Goal: Complete application form: Complete application form

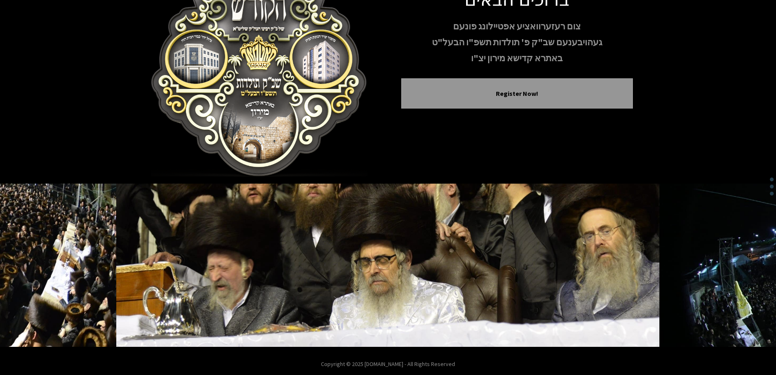
scroll to position [81, 0]
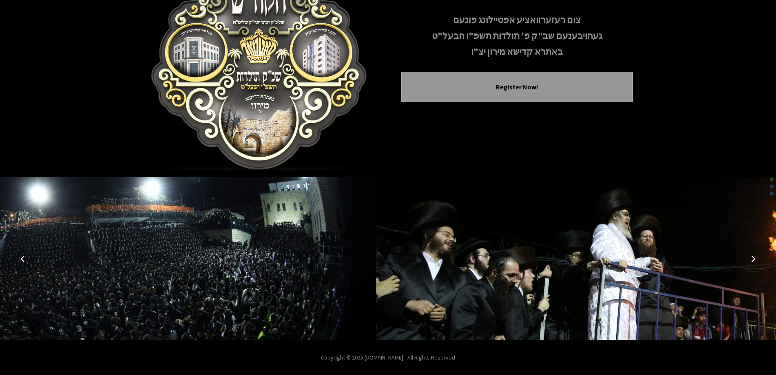
click at [566, 254] on img at bounding box center [647, 258] width 543 height 163
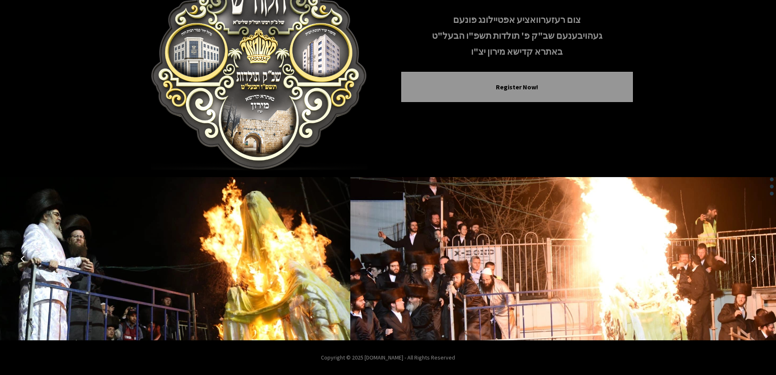
click at [754, 260] on icon "Next image" at bounding box center [753, 258] width 7 height 7
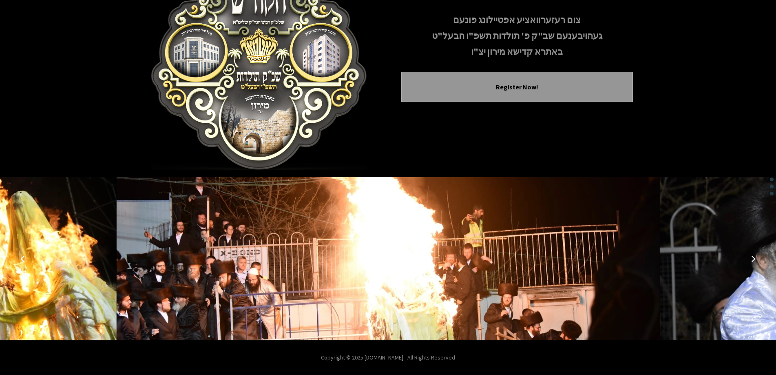
click at [749, 258] on button "Next image" at bounding box center [753, 259] width 20 height 20
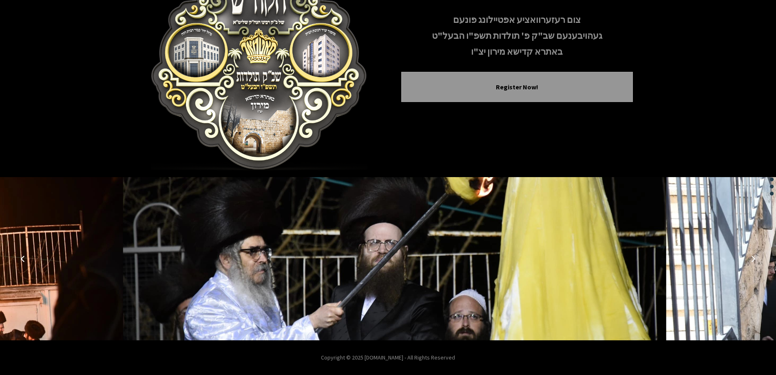
click at [749, 258] on button "Next image" at bounding box center [753, 259] width 20 height 20
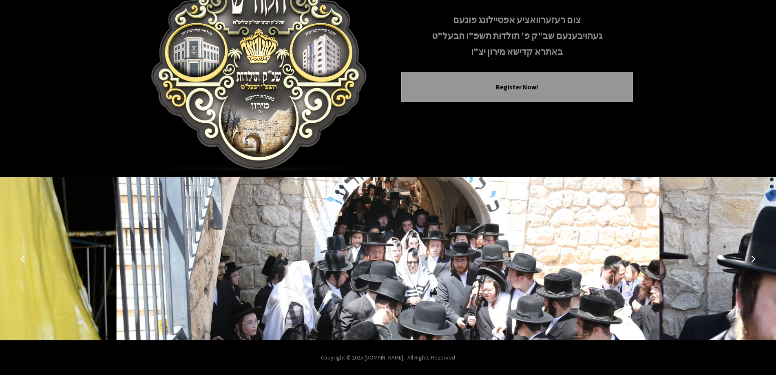
click at [749, 258] on button "Next image" at bounding box center [753, 259] width 20 height 20
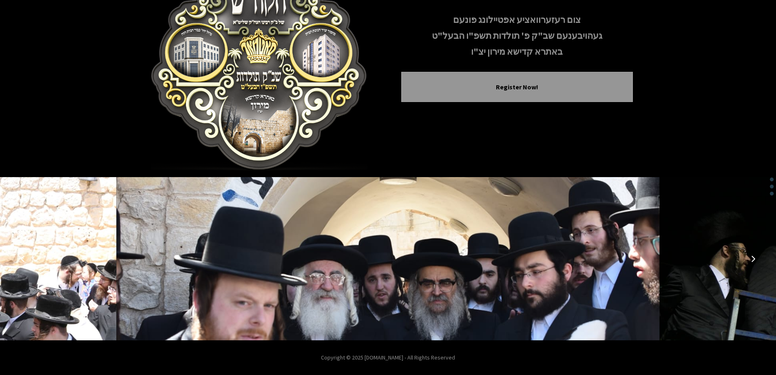
click at [749, 258] on button "Next image" at bounding box center [753, 259] width 20 height 20
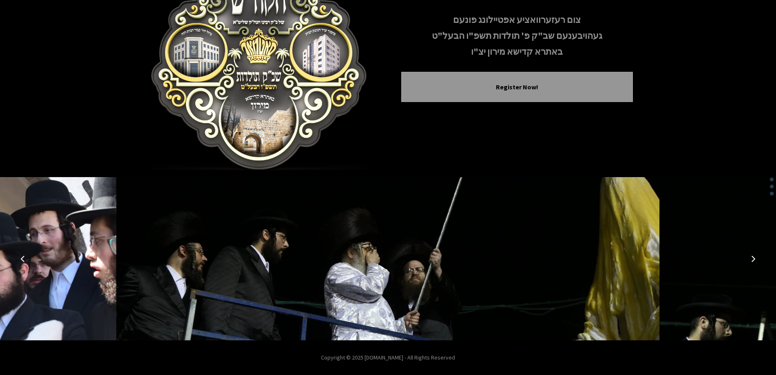
click at [749, 258] on button "Next image" at bounding box center [753, 259] width 20 height 20
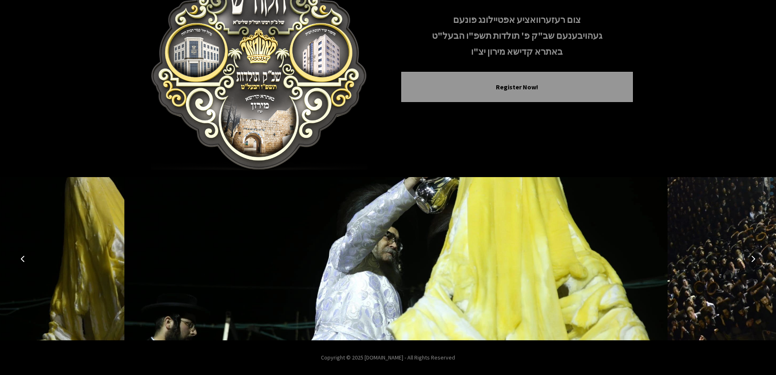
click at [749, 258] on button "Next image" at bounding box center [753, 259] width 20 height 20
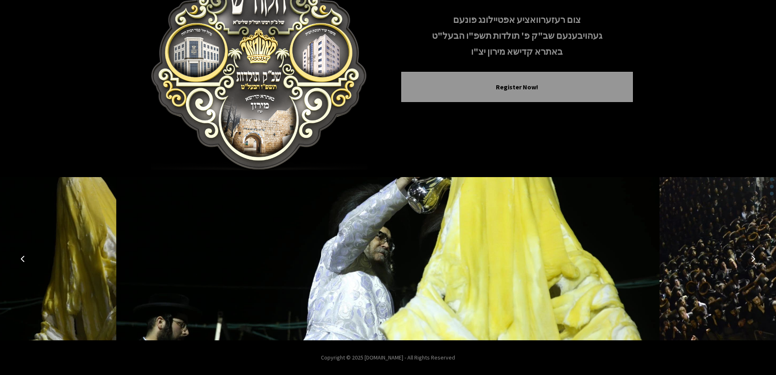
click at [749, 258] on button "Next image" at bounding box center [753, 259] width 20 height 20
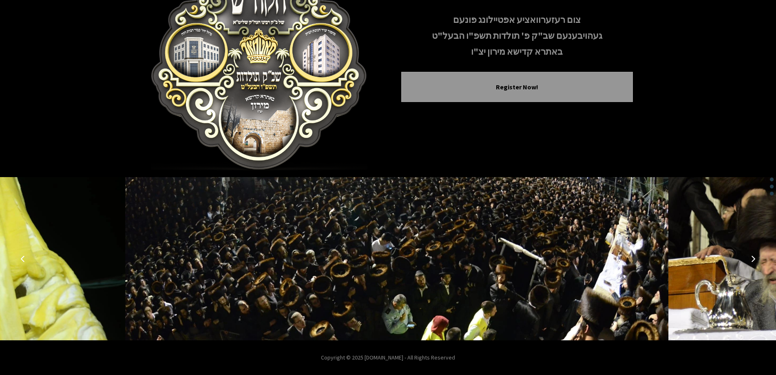
click at [749, 258] on button "Next image" at bounding box center [753, 259] width 20 height 20
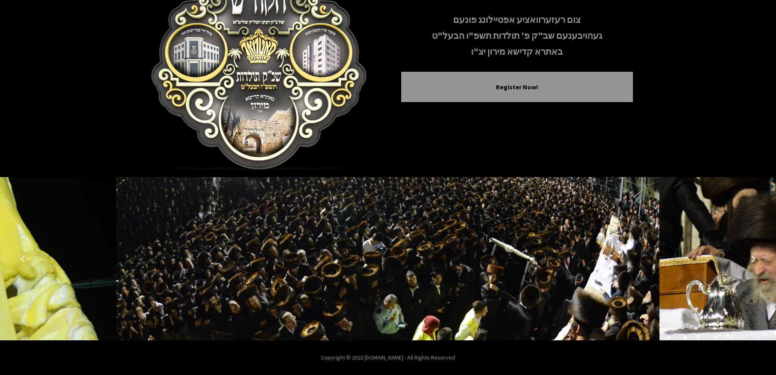
click at [751, 260] on icon "Next image" at bounding box center [753, 258] width 7 height 7
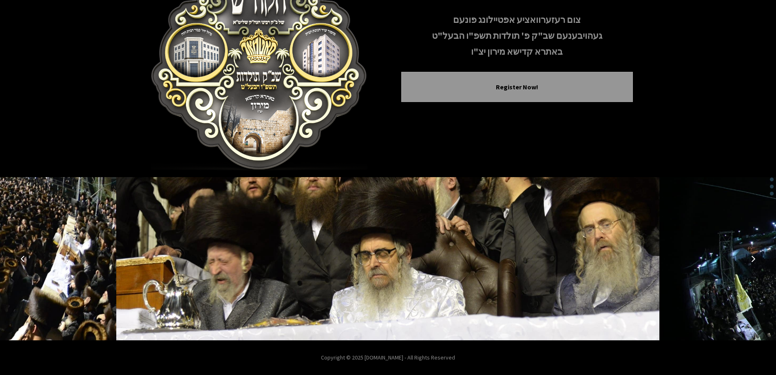
click at [751, 260] on icon "Next image" at bounding box center [753, 258] width 7 height 7
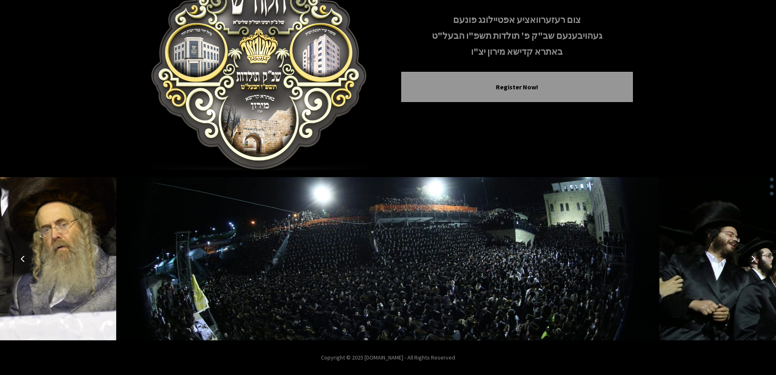
click at [751, 260] on icon "Next image" at bounding box center [753, 258] width 7 height 7
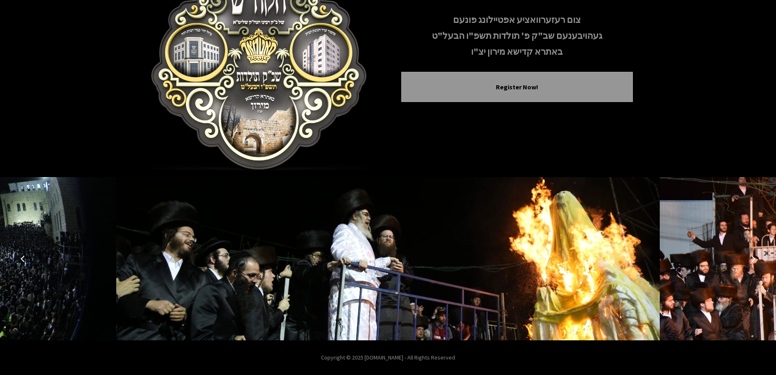
click at [751, 260] on icon "Next image" at bounding box center [753, 258] width 7 height 7
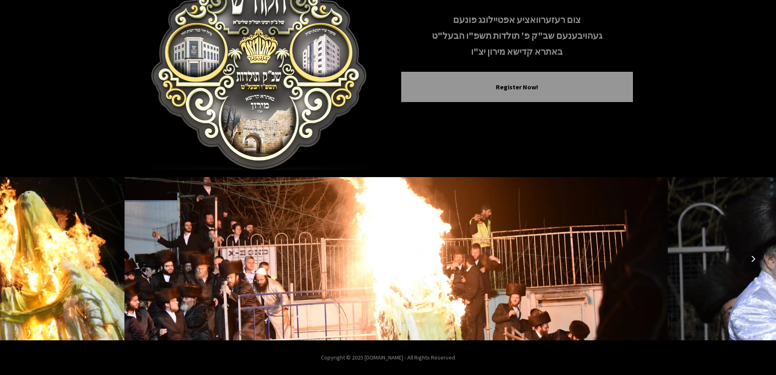
click at [751, 260] on icon "Next image" at bounding box center [753, 258] width 7 height 7
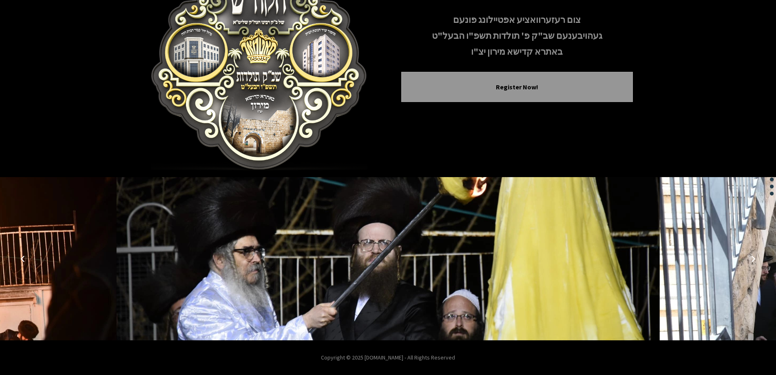
click at [751, 260] on icon "Next image" at bounding box center [753, 258] width 7 height 7
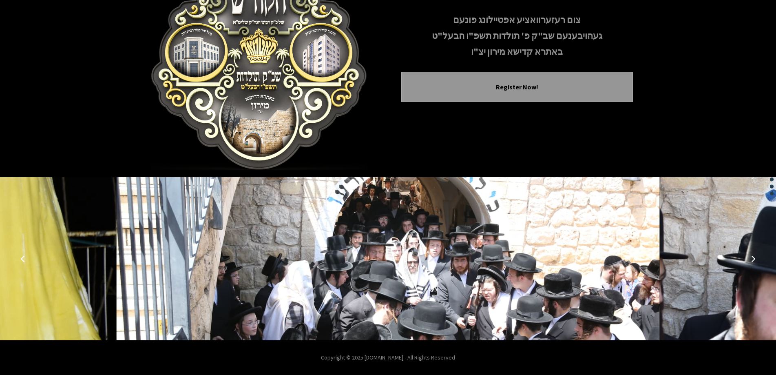
click at [751, 260] on icon "Next image" at bounding box center [753, 258] width 7 height 7
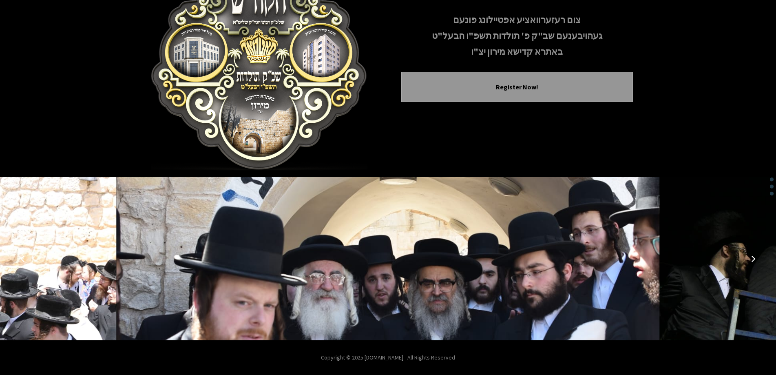
click at [751, 260] on icon "Next image" at bounding box center [753, 258] width 7 height 7
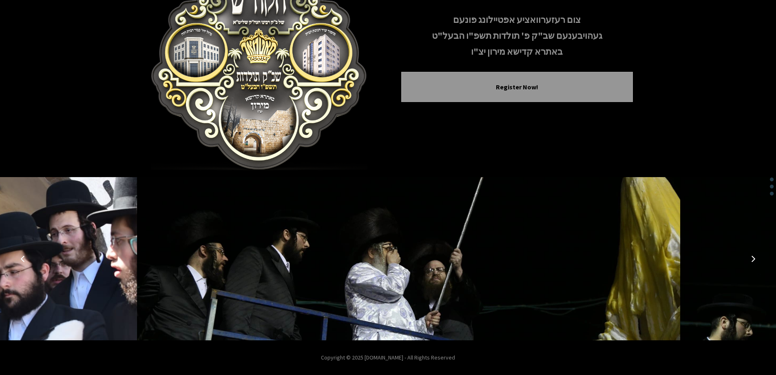
click at [751, 260] on icon "Next image" at bounding box center [753, 258] width 7 height 7
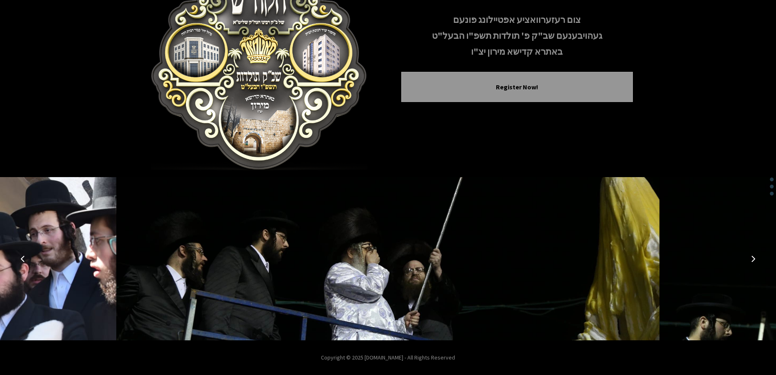
click at [751, 260] on icon "Next image" at bounding box center [753, 258] width 7 height 7
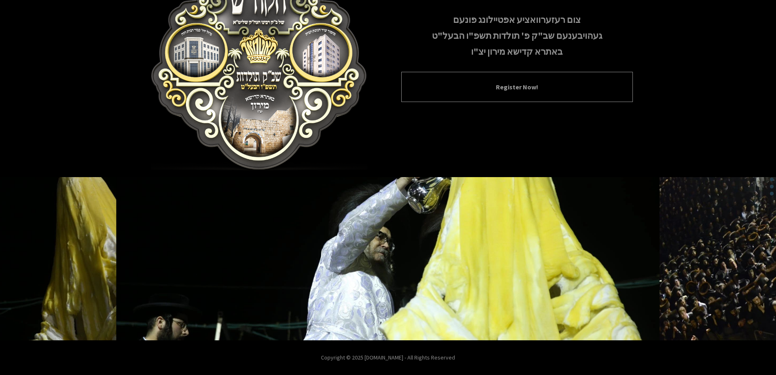
click at [522, 91] on button "Register Now!" at bounding box center [516, 87] width 211 height 10
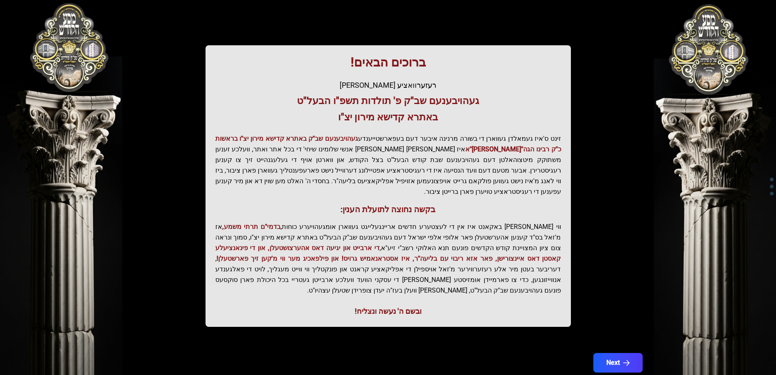
scroll to position [97, 0]
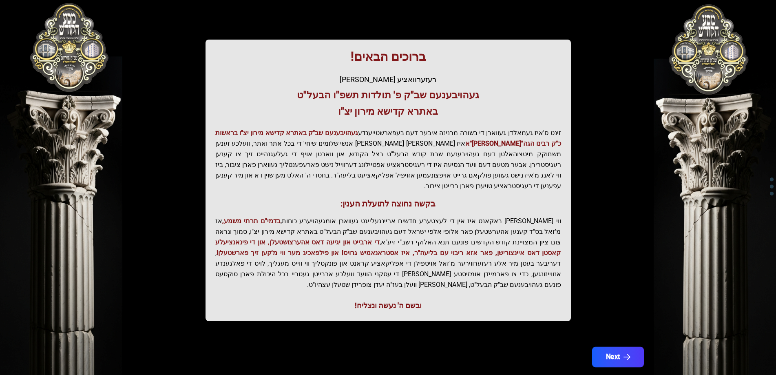
click at [623, 354] on icon "button" at bounding box center [626, 357] width 7 height 7
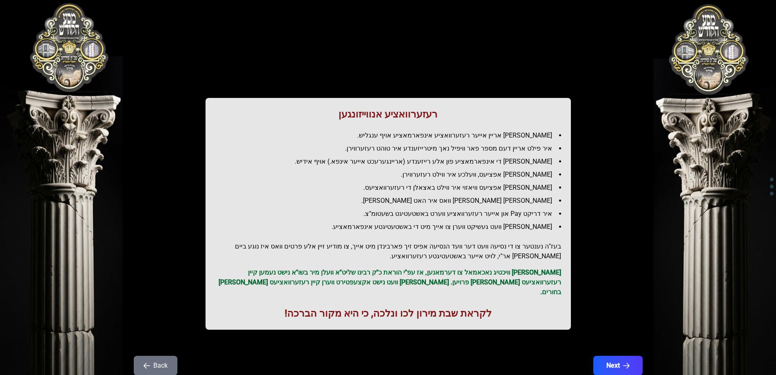
scroll to position [20, 0]
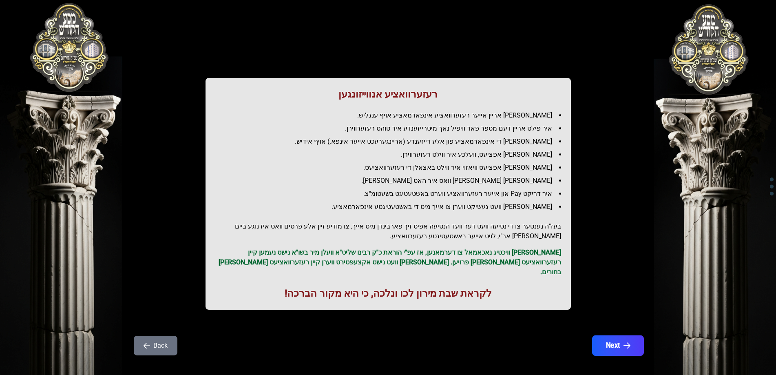
click at [617, 335] on button "Next" at bounding box center [618, 345] width 52 height 20
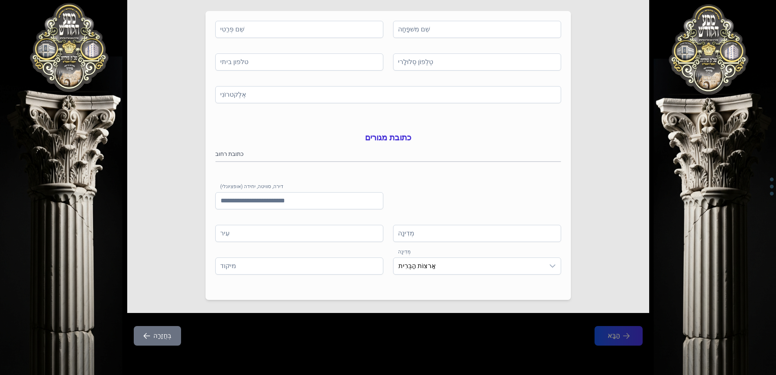
scroll to position [130, 0]
click at [444, 267] on span "אַרצוֹת הַבְּרִית" at bounding box center [468, 266] width 151 height 16
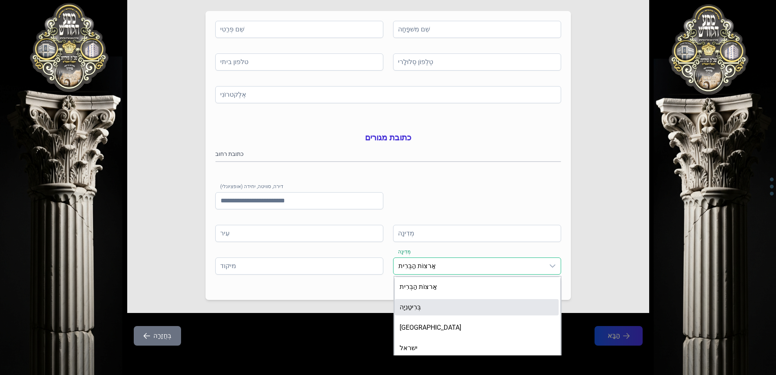
scroll to position [2, 0]
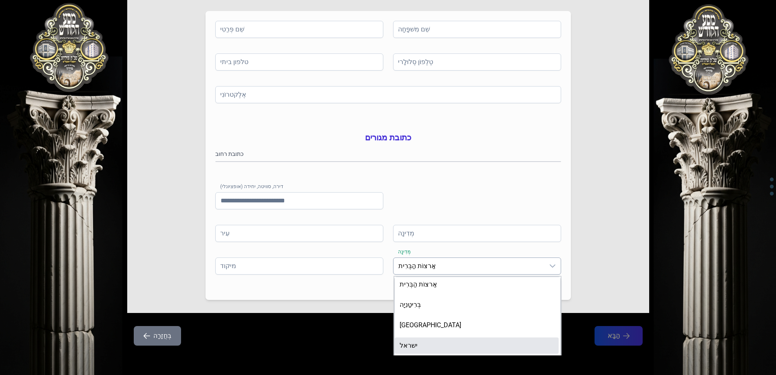
click at [444, 344] on li "ישראל" at bounding box center [477, 345] width 164 height 16
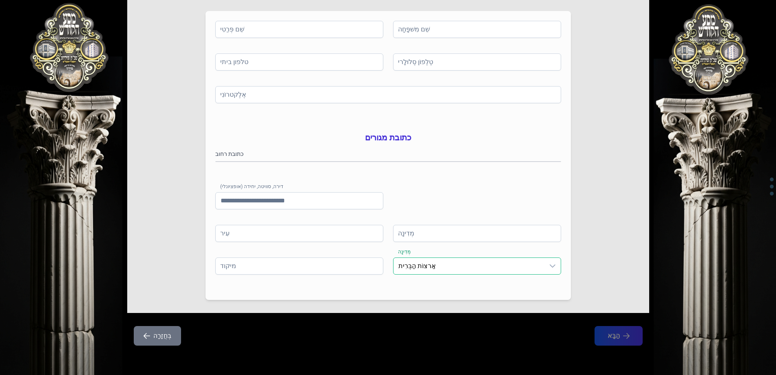
click at [456, 261] on span "אַרצוֹת הַבְּרִית" at bounding box center [468, 266] width 151 height 16
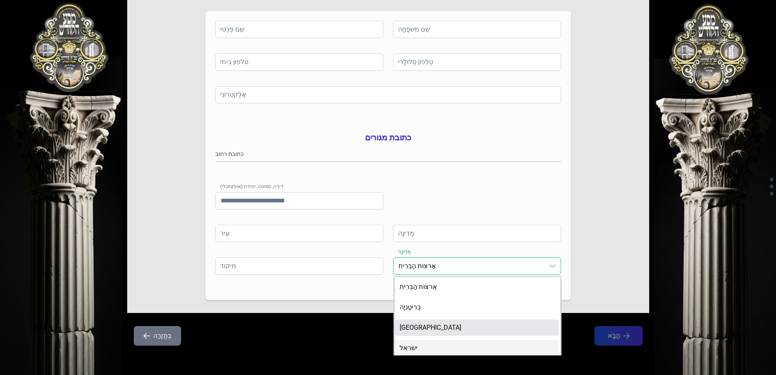
scroll to position [1, 0]
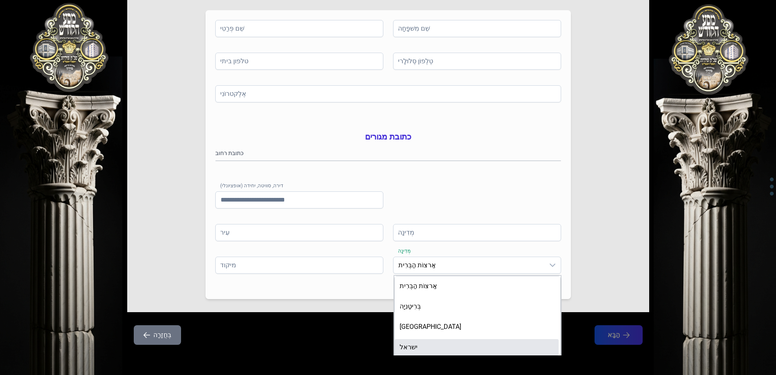
click at [407, 346] on font "ישראל" at bounding box center [409, 347] width 18 height 8
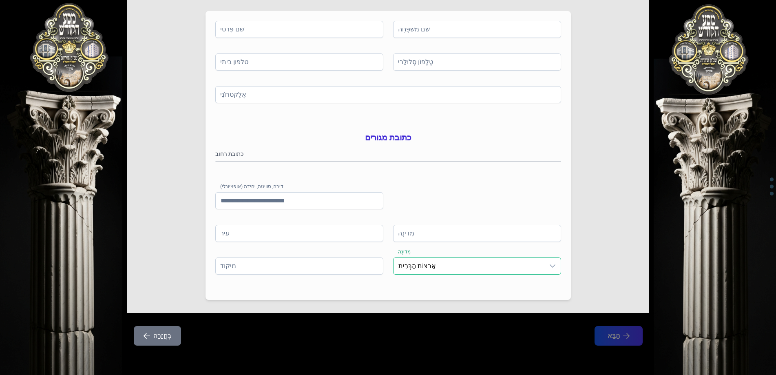
click at [417, 266] on font "אַרצוֹת הַבְּרִית" at bounding box center [417, 266] width 38 height 8
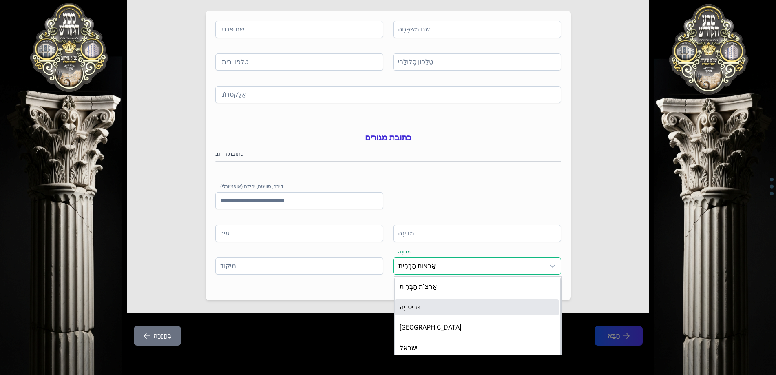
click at [416, 304] on font "בְּרִיטַנִיָה" at bounding box center [410, 307] width 21 height 8
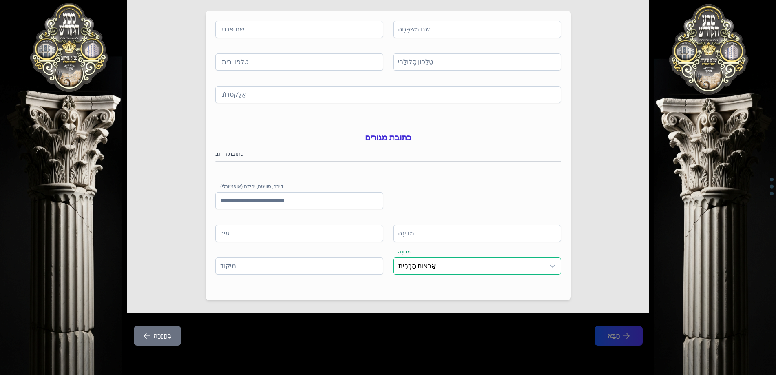
click at [422, 264] on font "אַרצוֹת הַבְּרִית" at bounding box center [417, 266] width 38 height 8
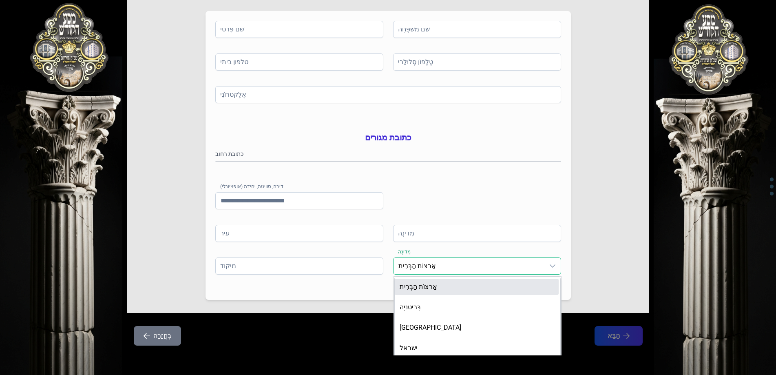
click at [550, 265] on icon "טריגר נפתח" at bounding box center [553, 265] width 6 height 3
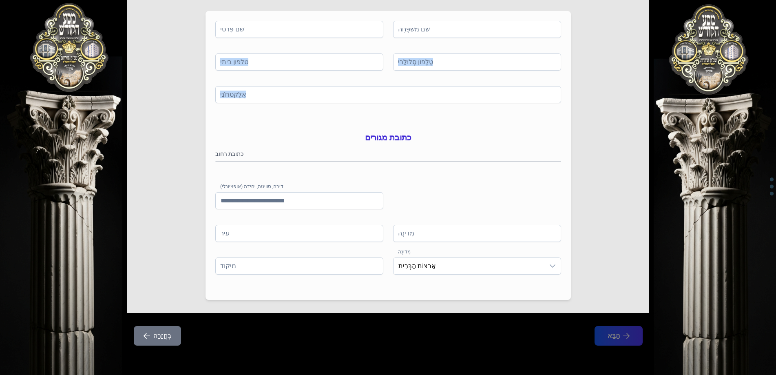
drag, startPoint x: 695, startPoint y: 41, endPoint x: 661, endPoint y: 62, distance: 39.6
click at [664, 99] on div "בעזהשי"ת 0 1 2 3 4 5 6 פרטי חיוב / קשר שֵׁם פְּרַטִי שֵׁם מִשׁפָּחָה טלפון ביתי…" at bounding box center [388, 128] width 776 height 493
click at [216, 161] on gmp-place-autocomplete at bounding box center [216, 161] width 0 height 0
click at [427, 270] on span "אַרצוֹת הַבְּרִית" at bounding box center [468, 266] width 151 height 16
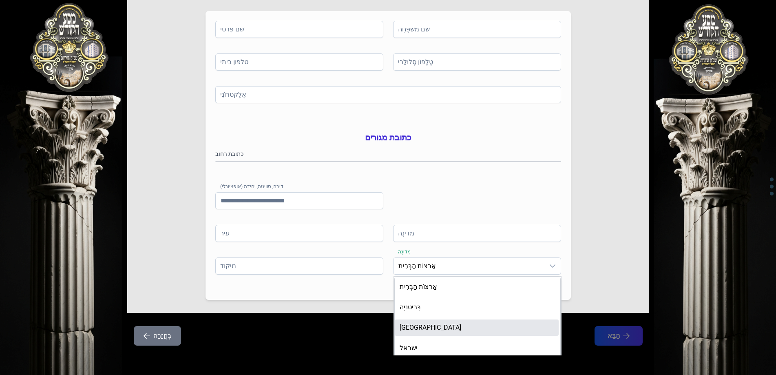
click at [416, 326] on li "[GEOGRAPHIC_DATA]" at bounding box center [477, 327] width 164 height 16
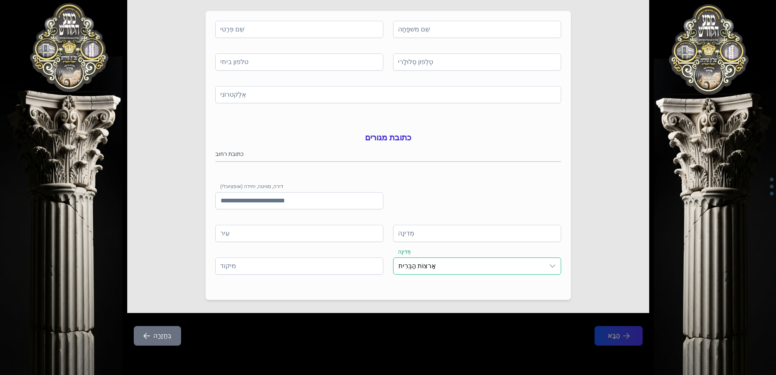
click at [427, 270] on span "אַרצוֹת הַבְּרִית" at bounding box center [468, 266] width 151 height 16
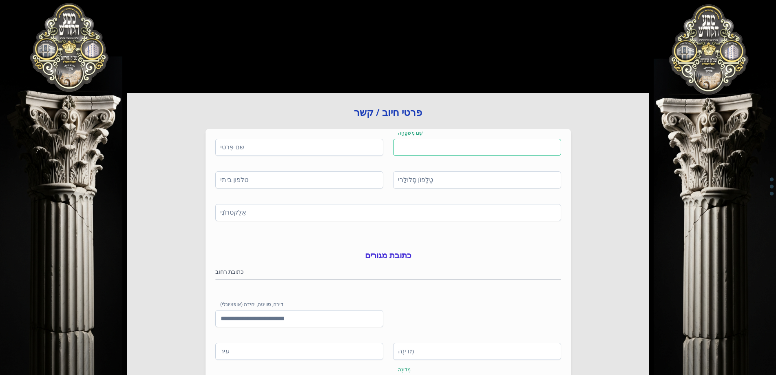
click at [511, 147] on input "שֵׁם מִשׁפָּחָה" at bounding box center [477, 147] width 168 height 17
drag, startPoint x: 711, startPoint y: 54, endPoint x: 297, endPoint y: 197, distance: 437.8
click at [313, 217] on div "בעזהשי"ת 0 1 2 3 4 5 6 פרטי חיוב / קשר שֵׁם פְּרַטִי שֵׁם מִשׁפָּחָה שם משפחה נ…" at bounding box center [388, 246] width 776 height 493
drag, startPoint x: 90, startPoint y: 70, endPoint x: 102, endPoint y: 71, distance: 11.9
click at [102, 71] on div "בעזהשי"ת 0 1 2 3 4 5 6 פרטי חיוב / קשר שֵׁם פְּרַטִי שֵׁם מִשׁפָּחָה שם משפחה נ…" at bounding box center [388, 246] width 776 height 493
